Goal: Information Seeking & Learning: Learn about a topic

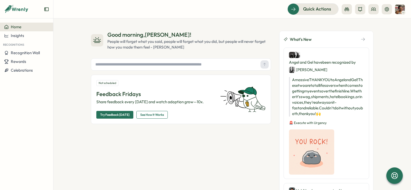
click at [27, 97] on div "Home Insights Recognitions Recognition Wall Rewards Celebrations" at bounding box center [26, 104] width 53 height 163
click at [185, 7] on div "Quick Actions" at bounding box center [232, 8] width 345 height 11
click at [225, 7] on div "Quick Actions" at bounding box center [232, 8] width 345 height 11
click at [23, 63] on span "Rewards" at bounding box center [18, 61] width 15 height 5
click at [20, 53] on span "Recognition Wall" at bounding box center [25, 52] width 29 height 5
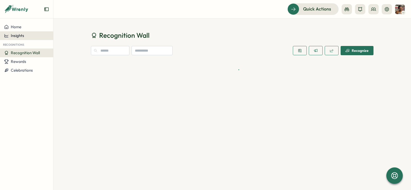
click at [16, 38] on span "Insights" at bounding box center [17, 35] width 13 height 5
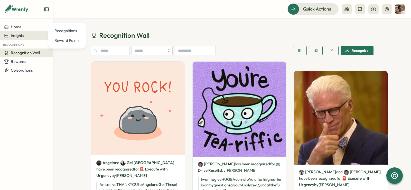
click at [16, 35] on span "Insights" at bounding box center [17, 35] width 13 height 5
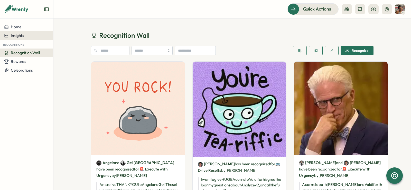
click at [16, 35] on span "Insights" at bounding box center [17, 35] width 13 height 5
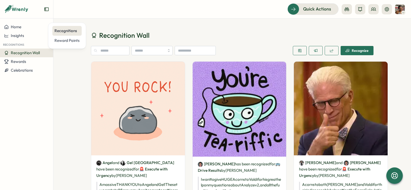
click at [73, 31] on div "Recognitions" at bounding box center [66, 31] width 25 height 6
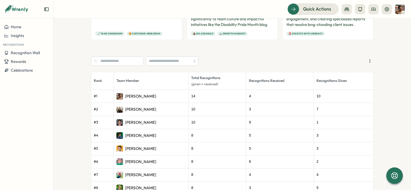
scroll to position [245, 0]
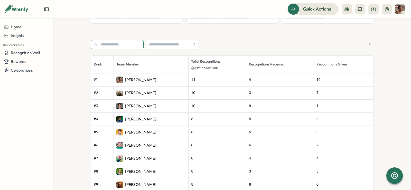
click at [116, 46] on input "text" at bounding box center [117, 44] width 53 height 9
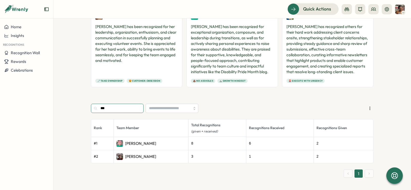
scroll to position [181, 0]
type input "***"
click at [134, 144] on p "Destani Engel" at bounding box center [140, 145] width 31 height 6
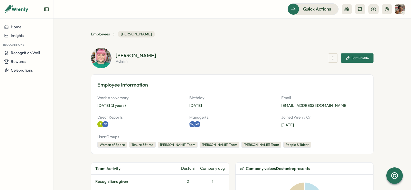
click at [330, 59] on icon "button" at bounding box center [332, 57] width 5 height 5
click at [344, 82] on button "Reward Points History" at bounding box center [332, 79] width 54 height 9
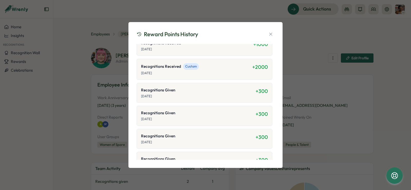
scroll to position [281, 0]
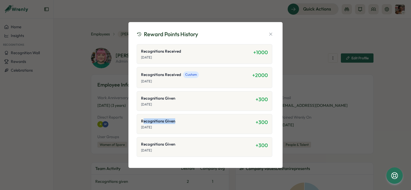
drag, startPoint x: 144, startPoint y: 122, endPoint x: 192, endPoint y: 122, distance: 48.3
click at [192, 122] on div "Recognitions Given" at bounding box center [198, 121] width 115 height 6
click at [267, 122] on div "Recognitions Given Dec 20, 2024 + 300" at bounding box center [205, 124] width 136 height 20
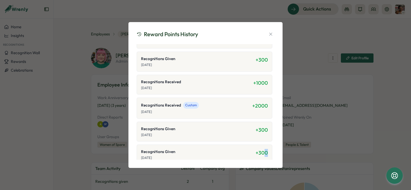
scroll to position [246, 0]
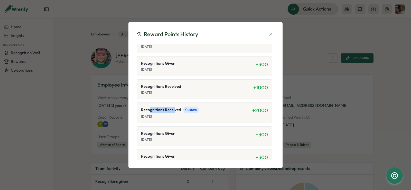
drag, startPoint x: 174, startPoint y: 106, endPoint x: 144, endPoint y: 108, distance: 29.3
click at [144, 108] on span "Recognitions Received" at bounding box center [161, 110] width 40 height 6
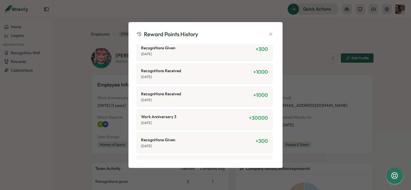
scroll to position [90, 0]
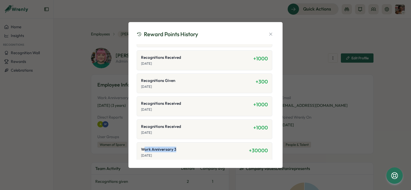
drag, startPoint x: 143, startPoint y: 148, endPoint x: 202, endPoint y: 149, distance: 58.3
click at [202, 149] on div "Work Anniversary 3" at bounding box center [195, 150] width 108 height 6
click at [173, 148] on span "Work Anniversary 3" at bounding box center [158, 150] width 35 height 6
drag, startPoint x: 173, startPoint y: 148, endPoint x: 179, endPoint y: 148, distance: 5.9
click at [179, 148] on div "Work Anniversary 3" at bounding box center [195, 150] width 108 height 6
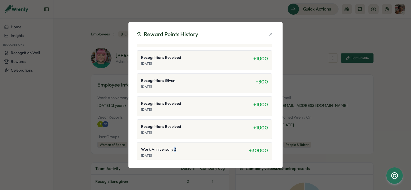
click at [177, 149] on div "Work Anniversary 3" at bounding box center [195, 150] width 108 height 6
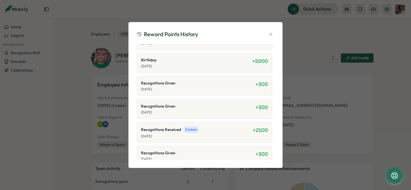
scroll to position [415, 0]
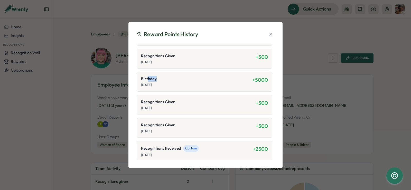
drag, startPoint x: 148, startPoint y: 80, endPoint x: 171, endPoint y: 80, distance: 22.3
click at [171, 80] on div "Birthday" at bounding box center [196, 79] width 111 height 6
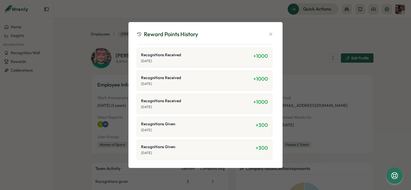
scroll to position [687, 0]
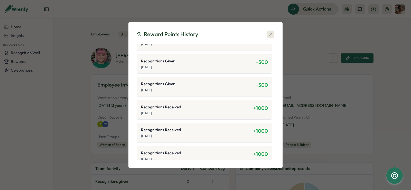
click at [271, 34] on icon "button" at bounding box center [270, 34] width 5 height 5
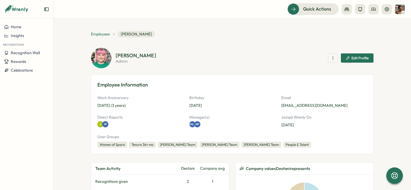
click at [101, 34] on span "Employees" at bounding box center [100, 34] width 19 height 6
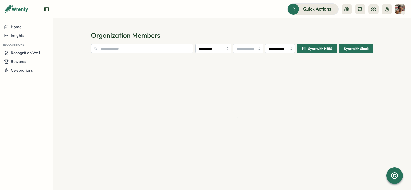
type input "**********"
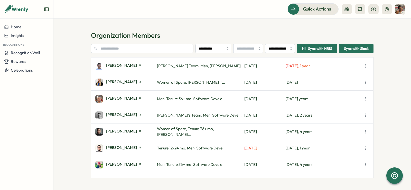
scroll to position [62, 0]
click at [24, 60] on span "Rewards" at bounding box center [18, 61] width 15 height 5
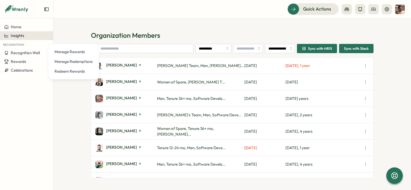
click at [22, 35] on span "Insights" at bounding box center [17, 35] width 13 height 5
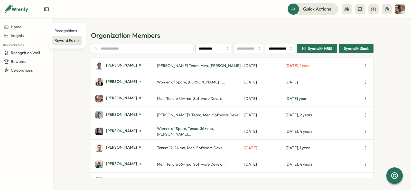
click at [68, 42] on div "Reward Points" at bounding box center [66, 41] width 25 height 6
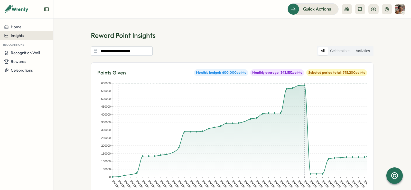
click at [15, 38] on span "Insights" at bounding box center [17, 35] width 13 height 5
click at [214, 32] on h1 "Reward Point Insights" at bounding box center [232, 35] width 283 height 9
click at [123, 50] on input "**********" at bounding box center [122, 50] width 62 height 9
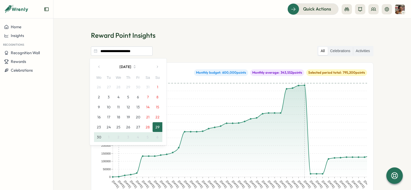
click at [109, 125] on button "24" at bounding box center [109, 127] width 10 height 10
click at [137, 125] on button "27" at bounding box center [138, 127] width 10 height 10
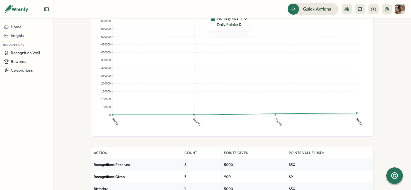
scroll to position [91, 0]
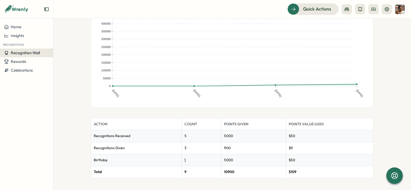
click at [24, 52] on span "Recognition Wall" at bounding box center [25, 52] width 29 height 5
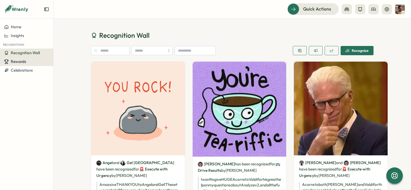
click at [25, 62] on span "Rewards" at bounding box center [18, 61] width 15 height 5
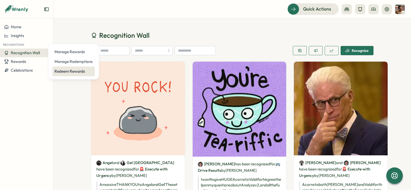
click at [79, 72] on div "Redeem Rewards" at bounding box center [73, 72] width 38 height 6
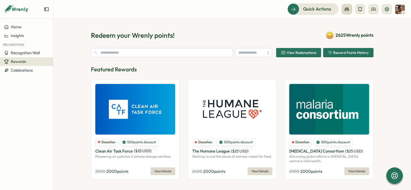
click at [348, 8] on icon at bounding box center [346, 9] width 5 height 5
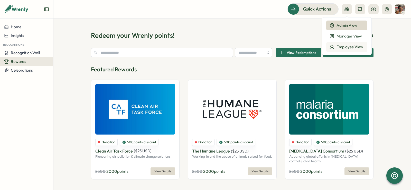
click at [348, 44] on div "Employee View" at bounding box center [346, 47] width 35 height 6
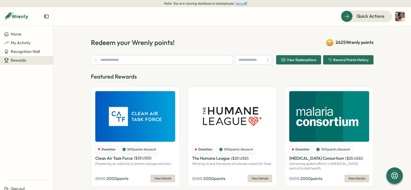
click at [21, 61] on span "Rewards" at bounding box center [18, 60] width 15 height 5
click at [309, 22] on header "Quick Actions" at bounding box center [232, 16] width 358 height 18
click at [342, 60] on span "Reward Points History" at bounding box center [350, 60] width 35 height 4
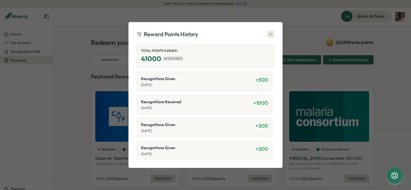
click at [269, 35] on icon "button" at bounding box center [270, 34] width 3 height 3
